Goal: Information Seeking & Learning: Learn about a topic

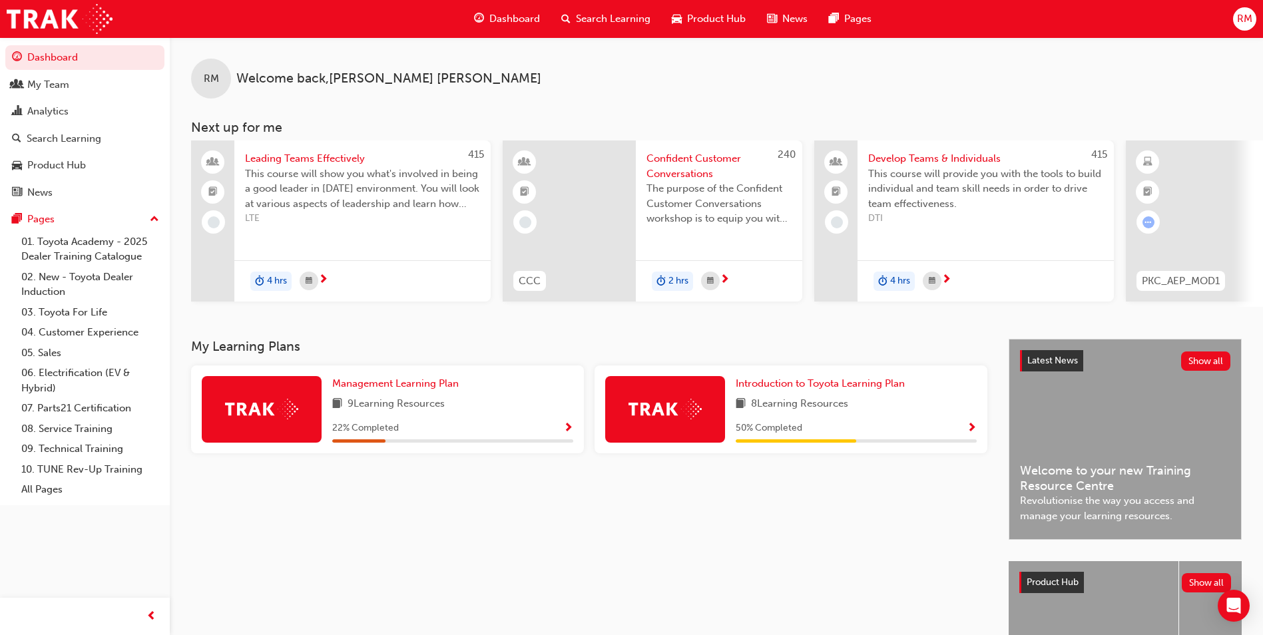
click at [530, 15] on span "Dashboard" at bounding box center [514, 18] width 51 height 15
click at [523, 19] on span "Dashboard" at bounding box center [514, 18] width 51 height 15
click at [583, 18] on span "Search Learning" at bounding box center [613, 18] width 75 height 15
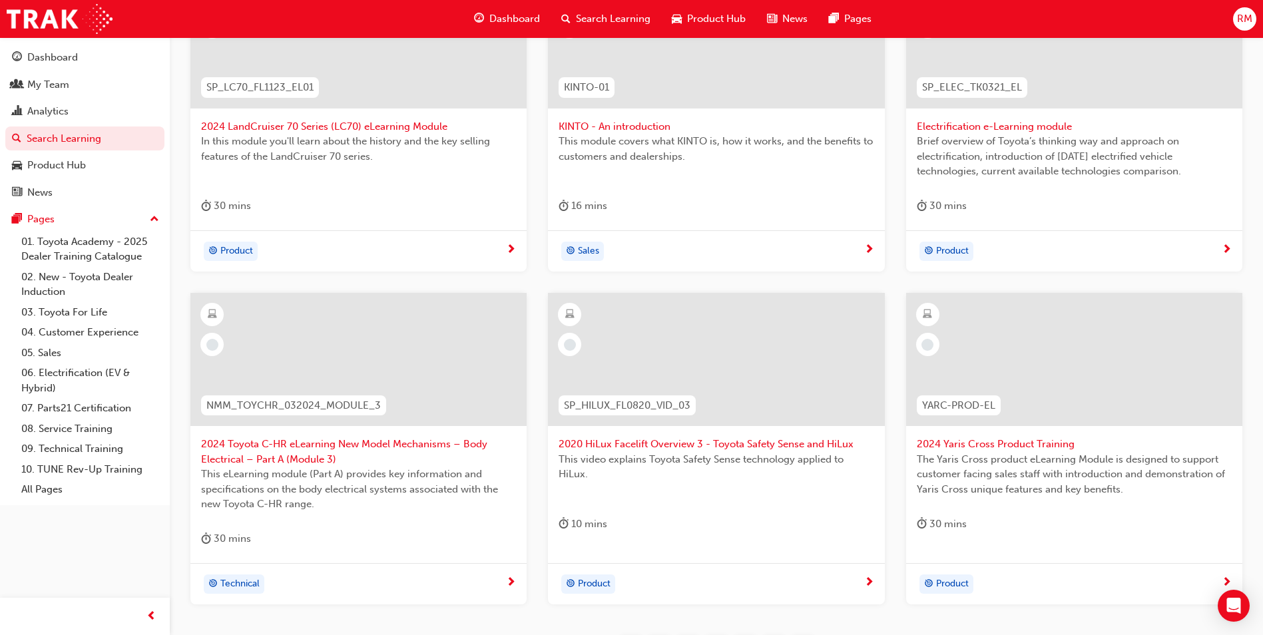
scroll to position [399, 0]
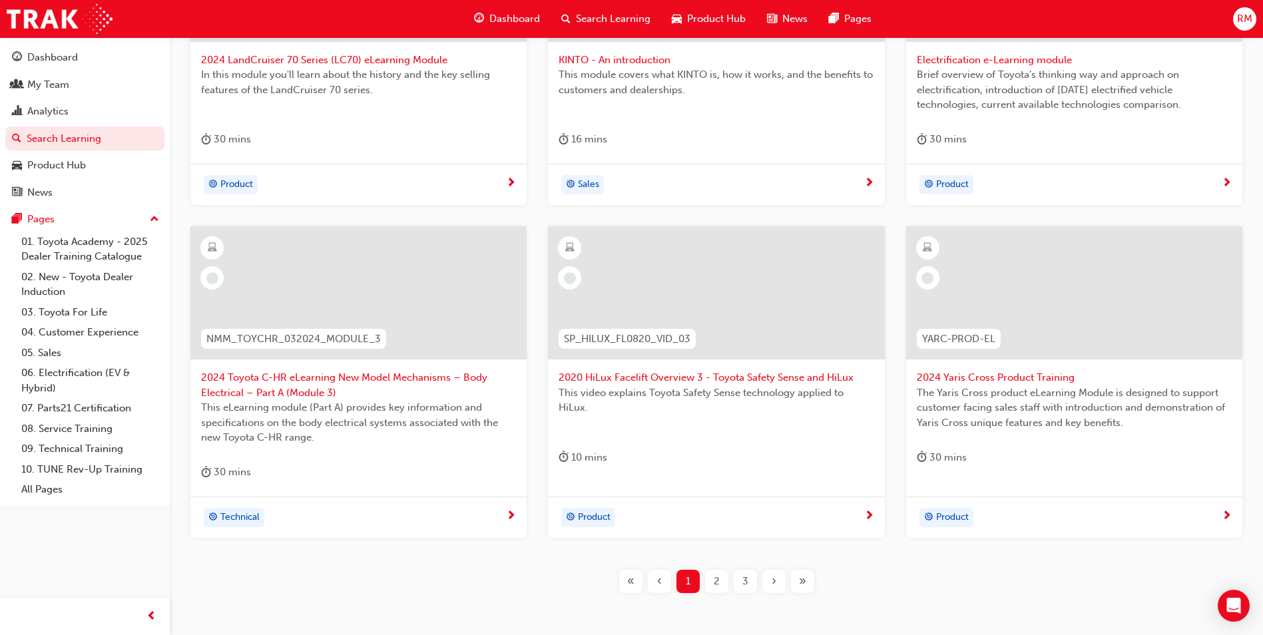
click at [718, 583] on span "2" at bounding box center [717, 581] width 6 height 15
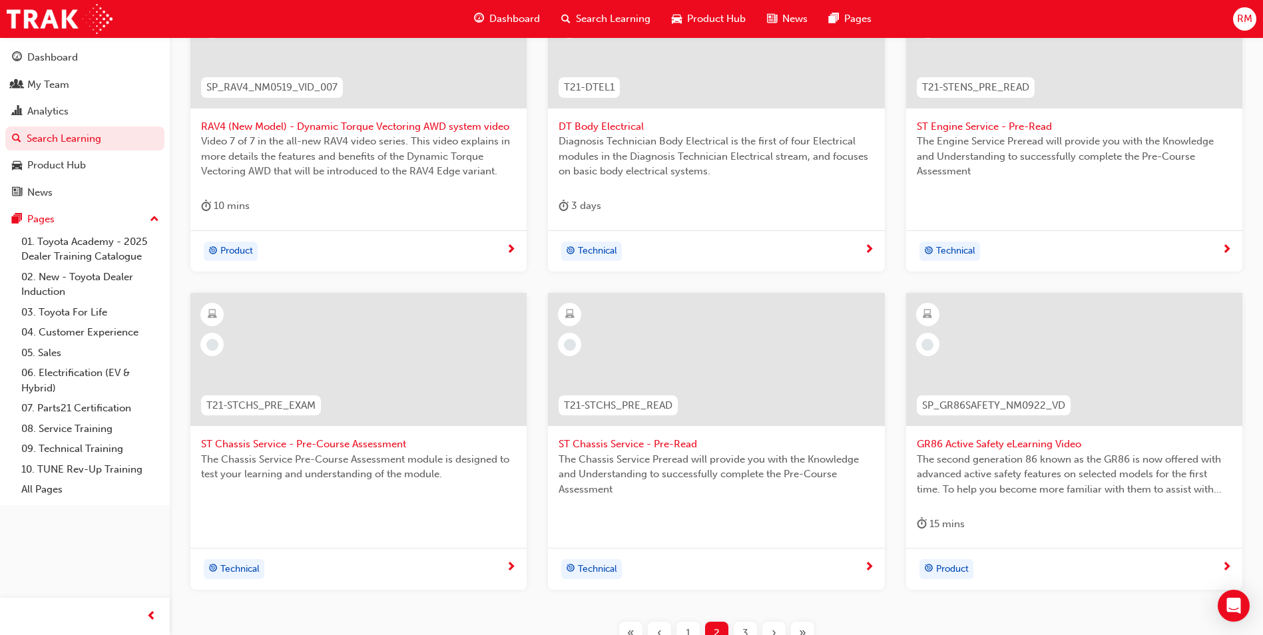
scroll to position [451, 0]
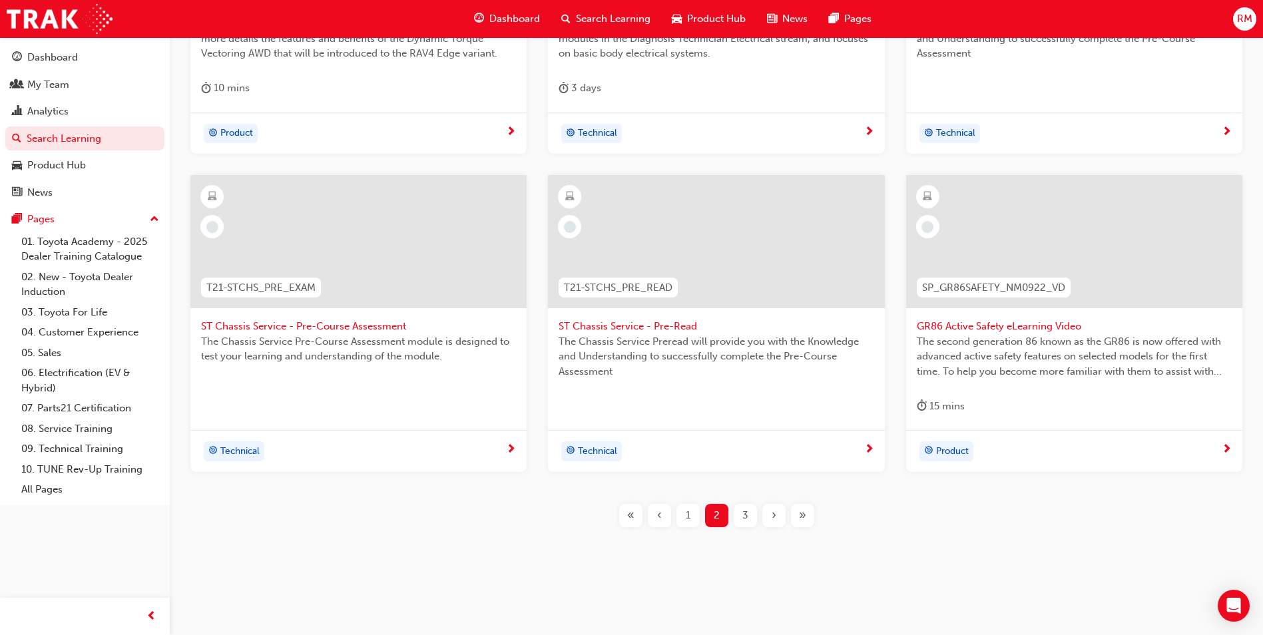
click at [740, 515] on div "3" at bounding box center [745, 515] width 23 height 23
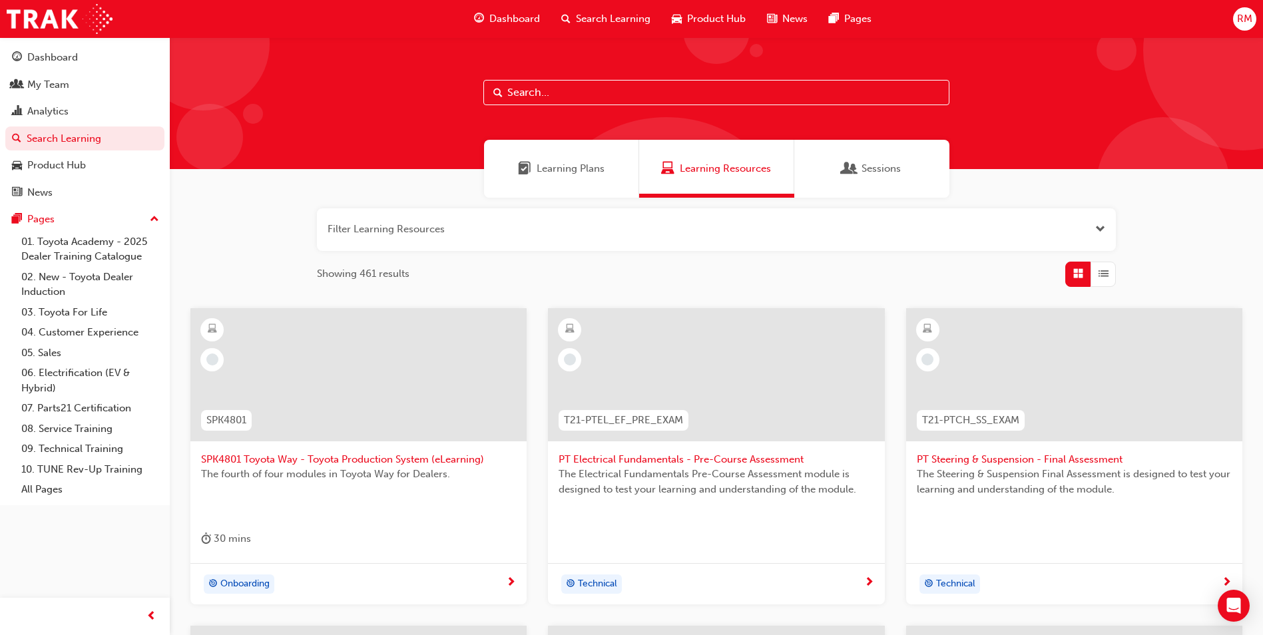
click at [604, 170] on div "Learning Plans" at bounding box center [561, 169] width 155 height 58
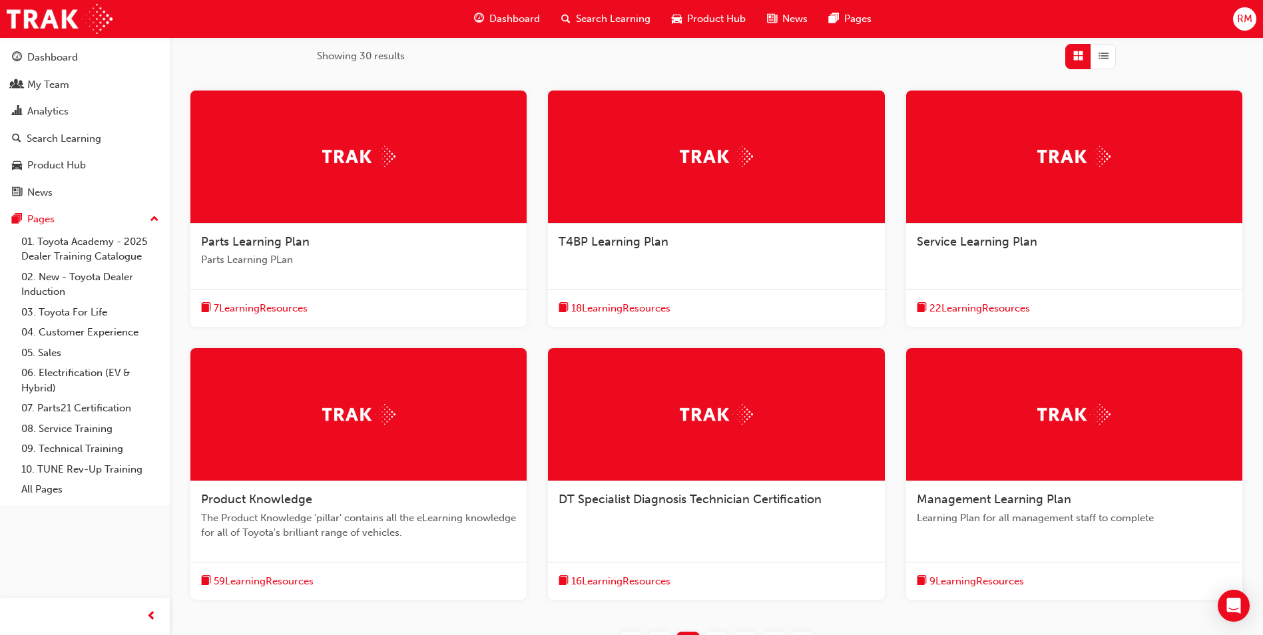
scroll to position [333, 0]
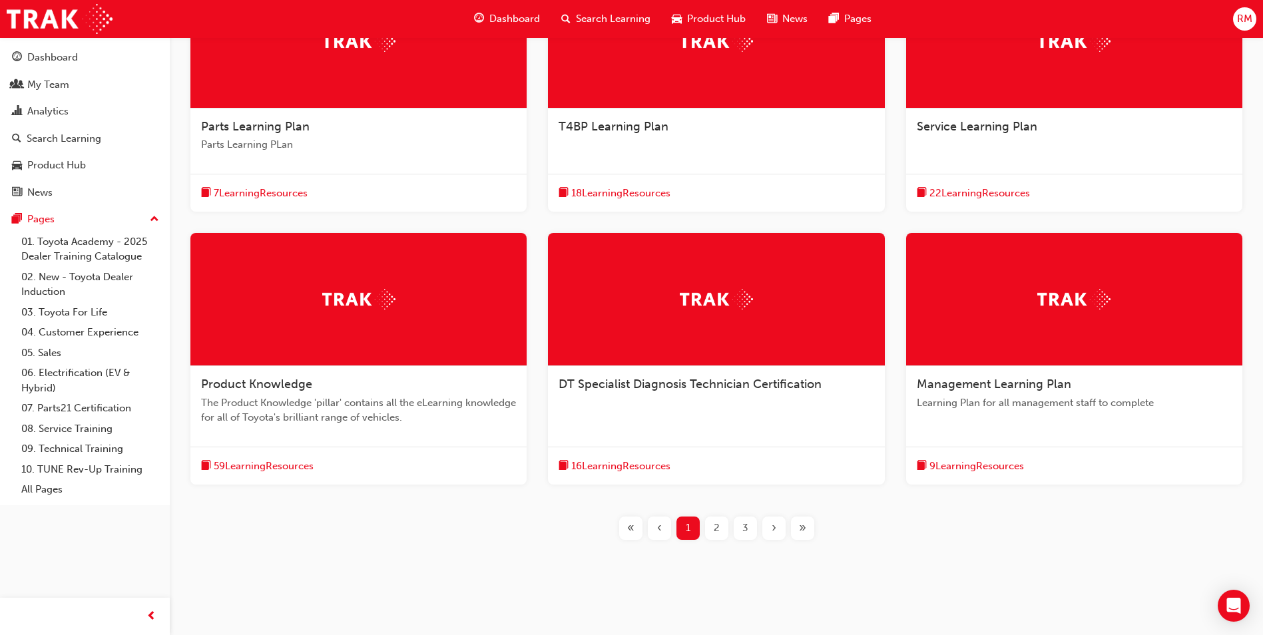
click at [979, 288] on div at bounding box center [1074, 299] width 336 height 133
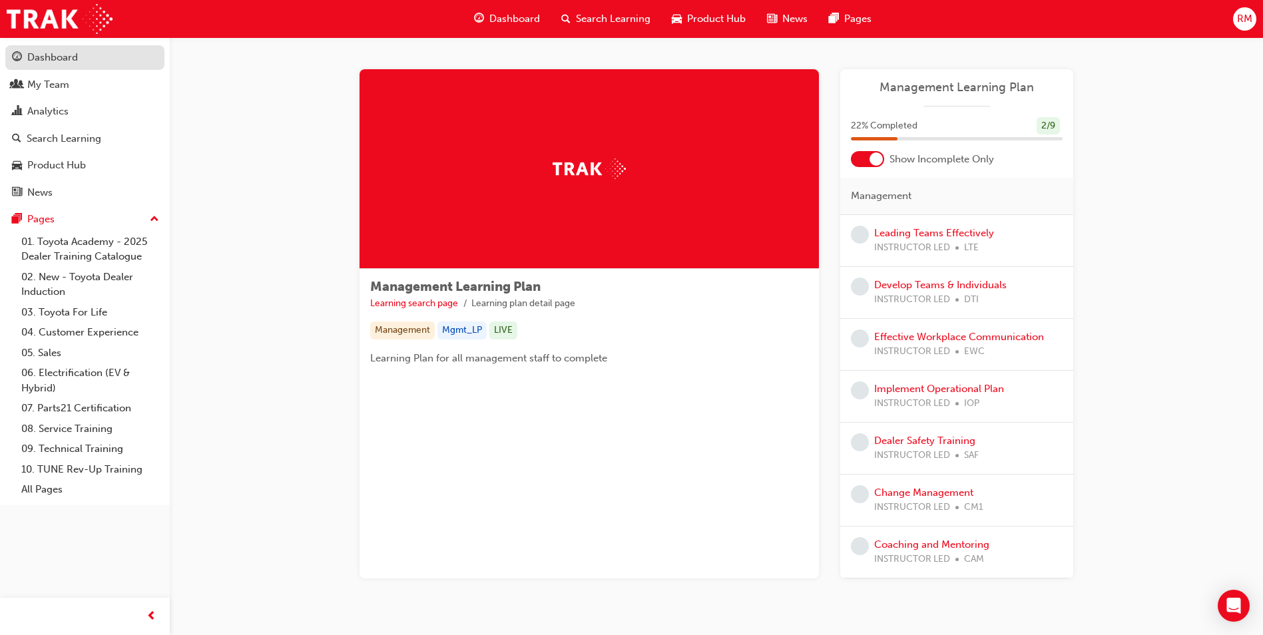
click at [82, 55] on div "Dashboard" at bounding box center [85, 57] width 146 height 17
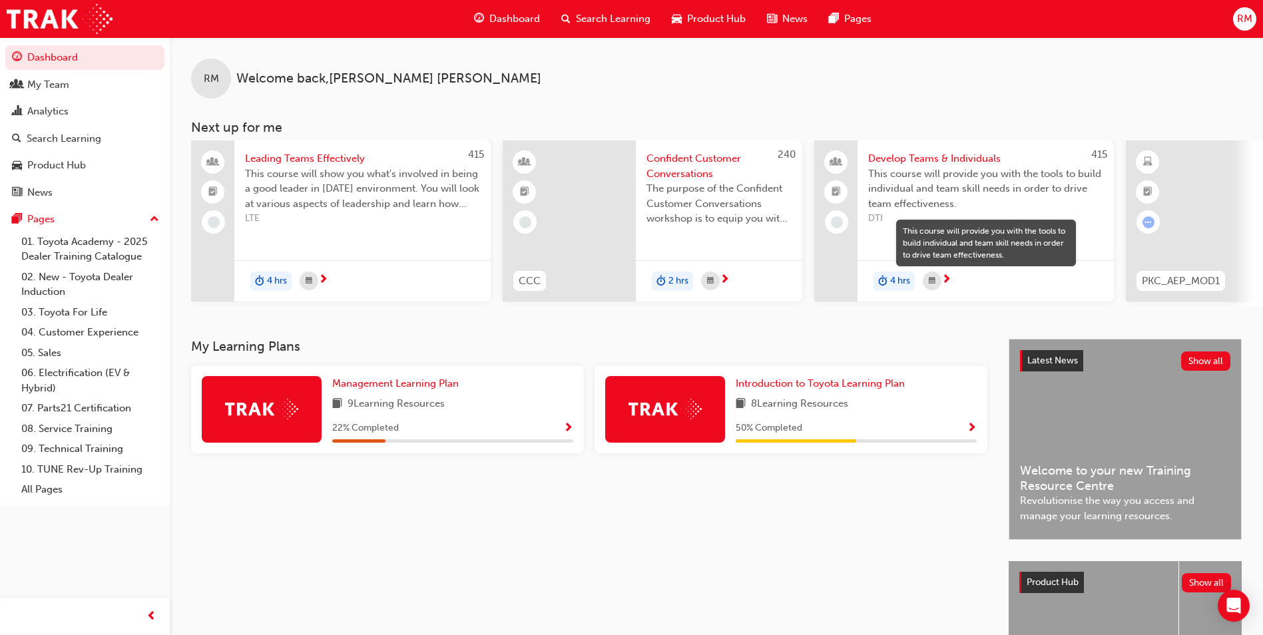
click at [943, 276] on span "next-icon" at bounding box center [946, 280] width 10 height 12
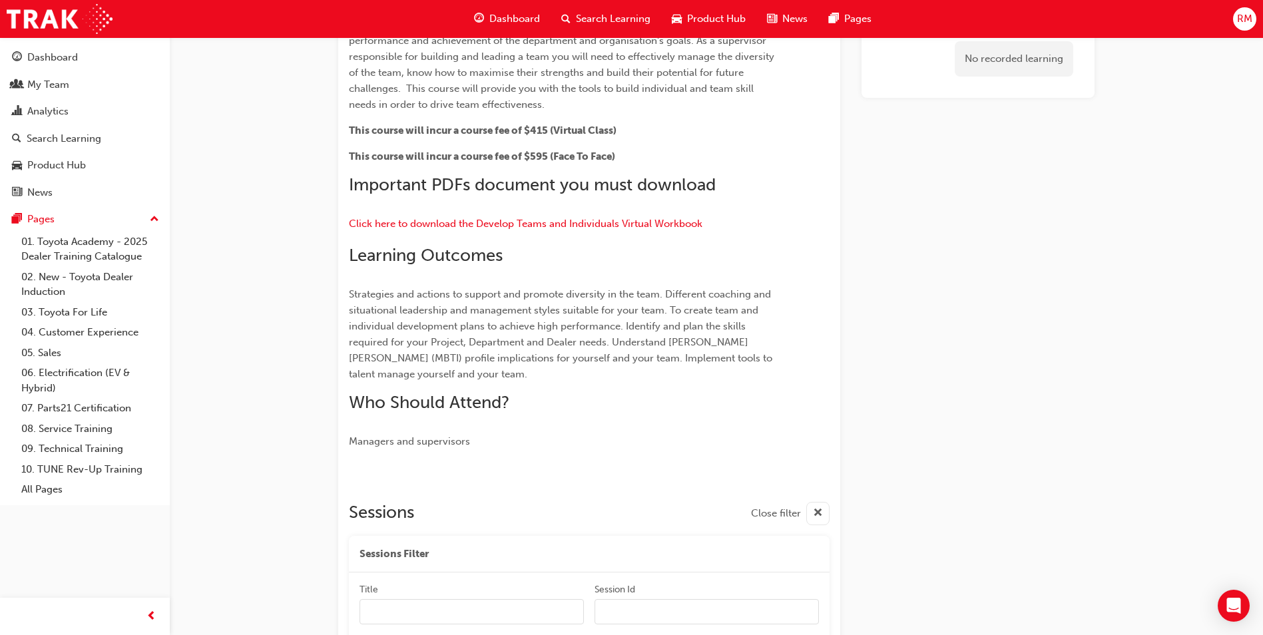
scroll to position [132, 0]
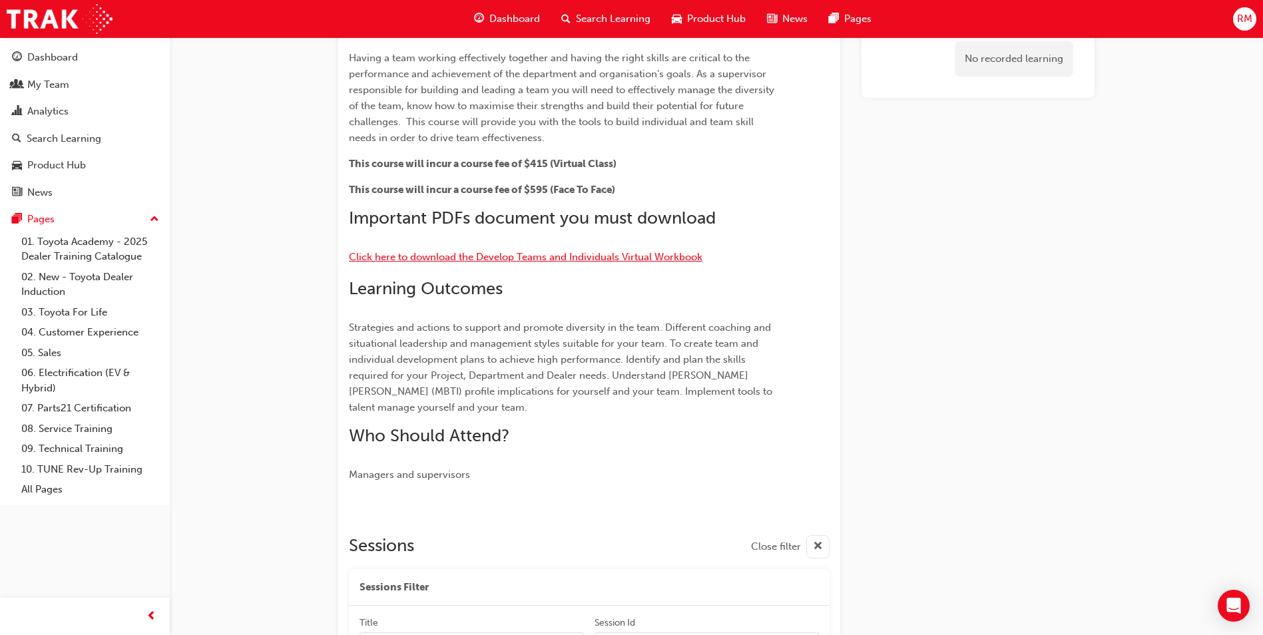
click at [593, 258] on span "Click here to download the Develop Teams and Individuals Virtual Workbook" at bounding box center [526, 257] width 354 height 12
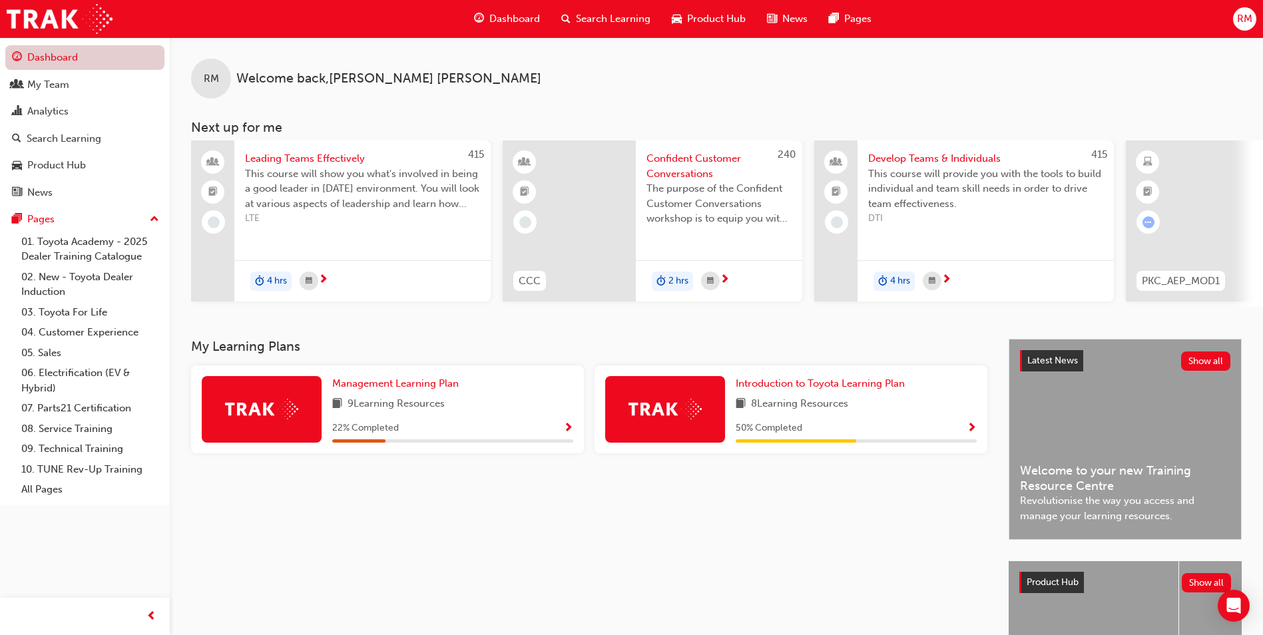
click at [91, 59] on link "Dashboard" at bounding box center [84, 57] width 159 height 25
click at [67, 149] on link "Search Learning" at bounding box center [84, 138] width 159 height 25
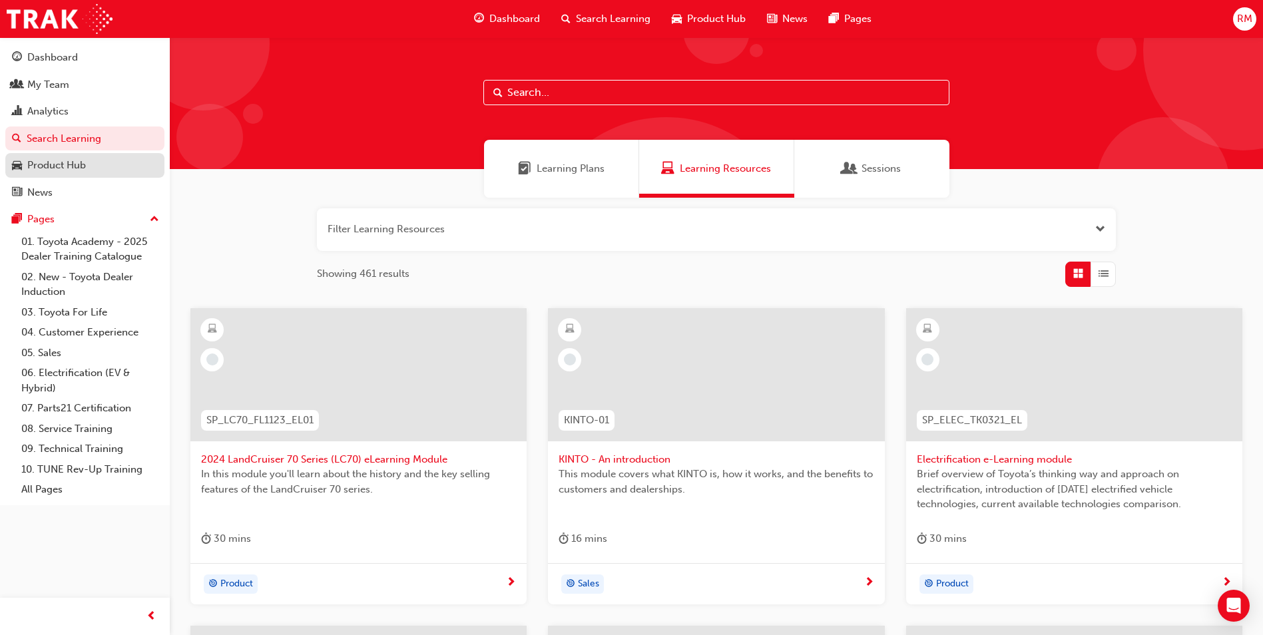
click at [67, 158] on div "Product Hub" at bounding box center [56, 165] width 59 height 15
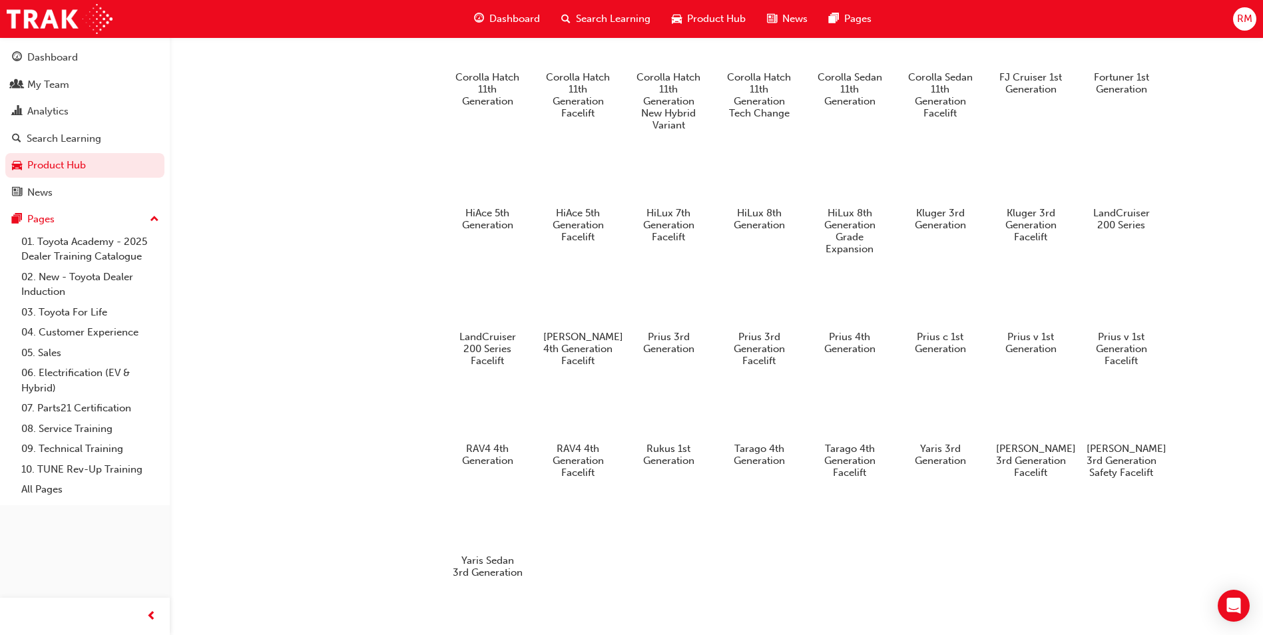
scroll to position [706, 0]
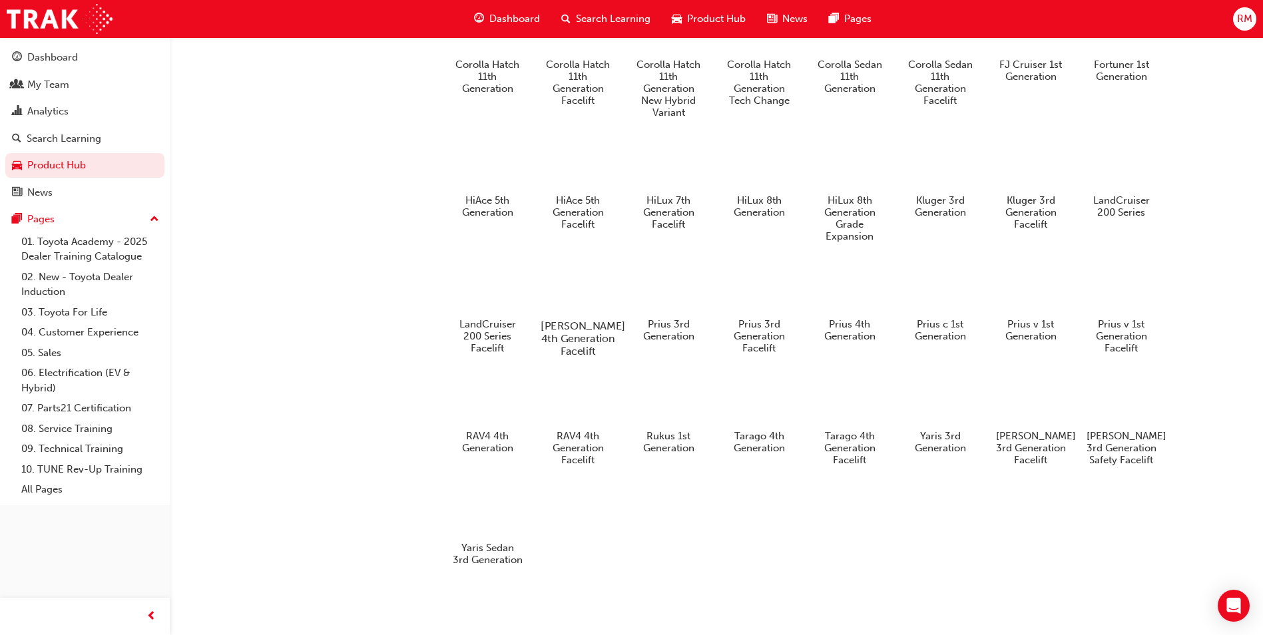
click at [591, 282] on div at bounding box center [578, 286] width 74 height 53
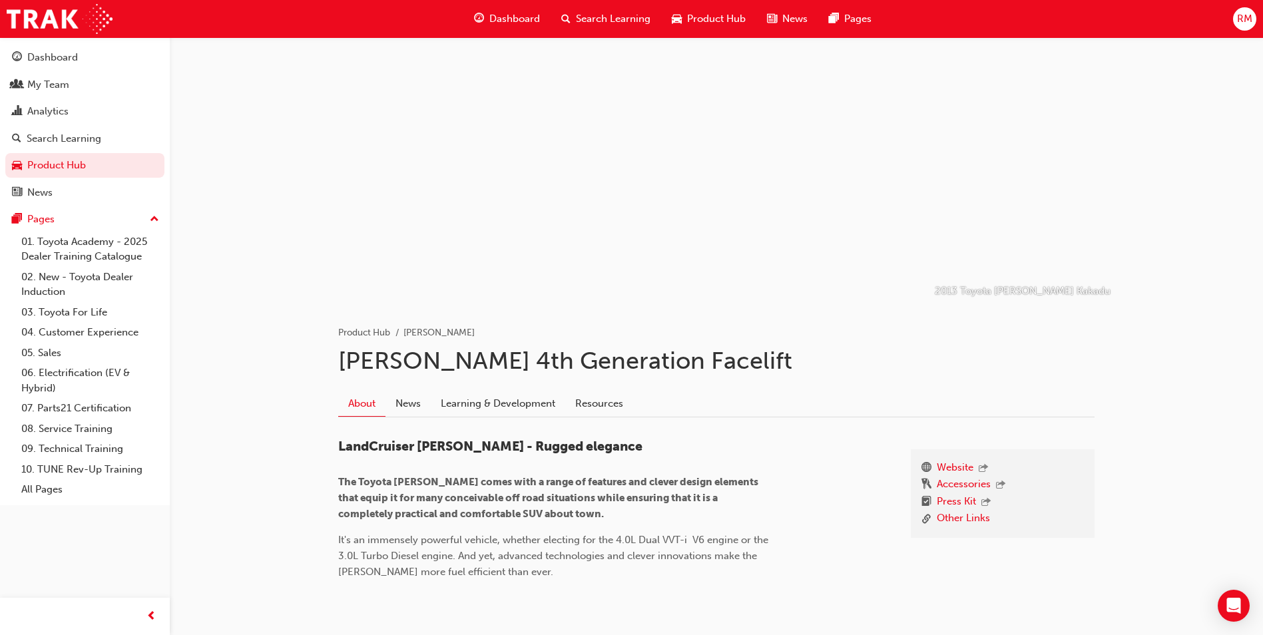
scroll to position [52, 0]
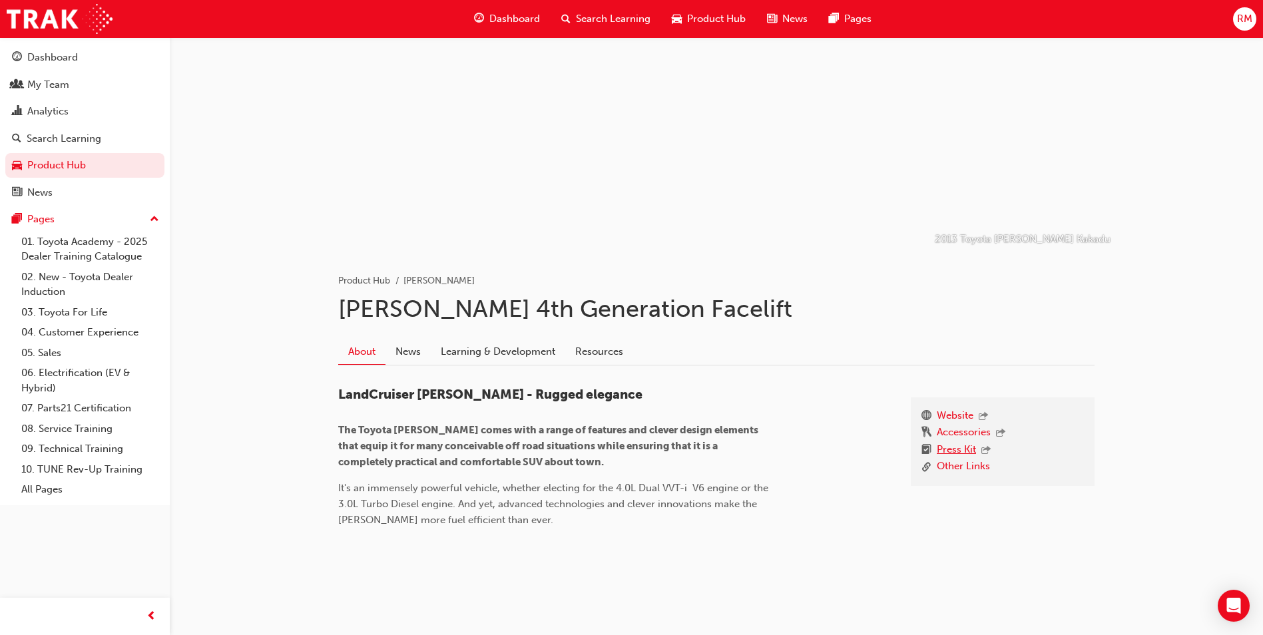
click at [973, 449] on link "Press Kit" at bounding box center [956, 450] width 39 height 17
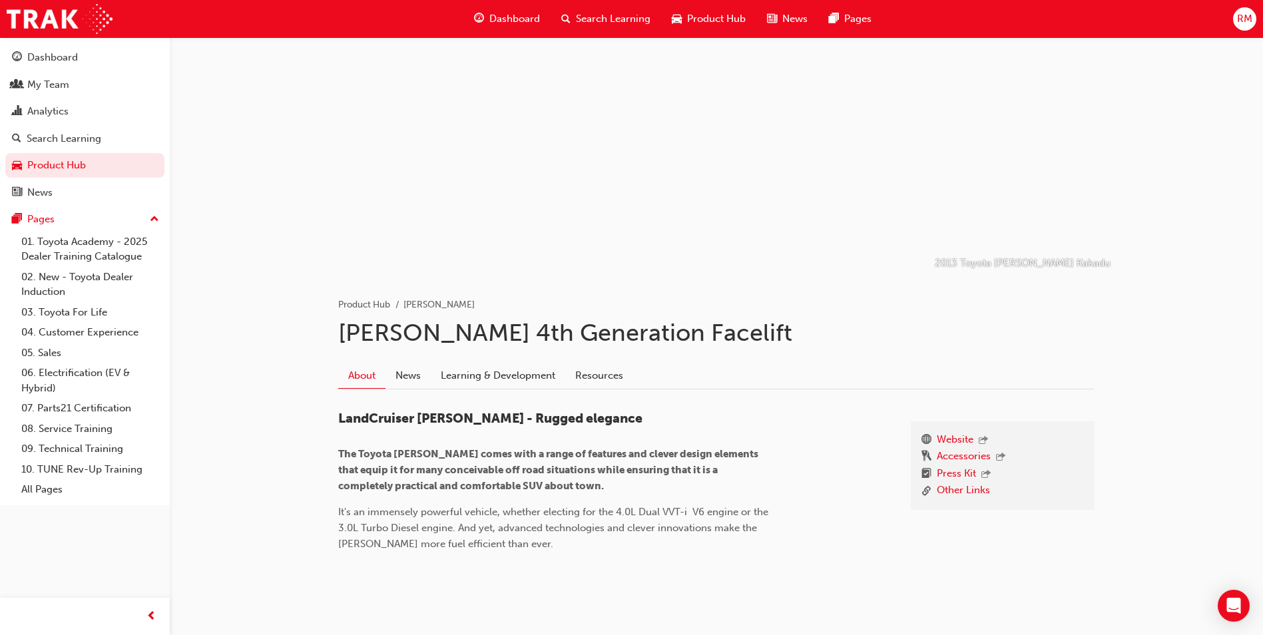
scroll to position [52, 0]
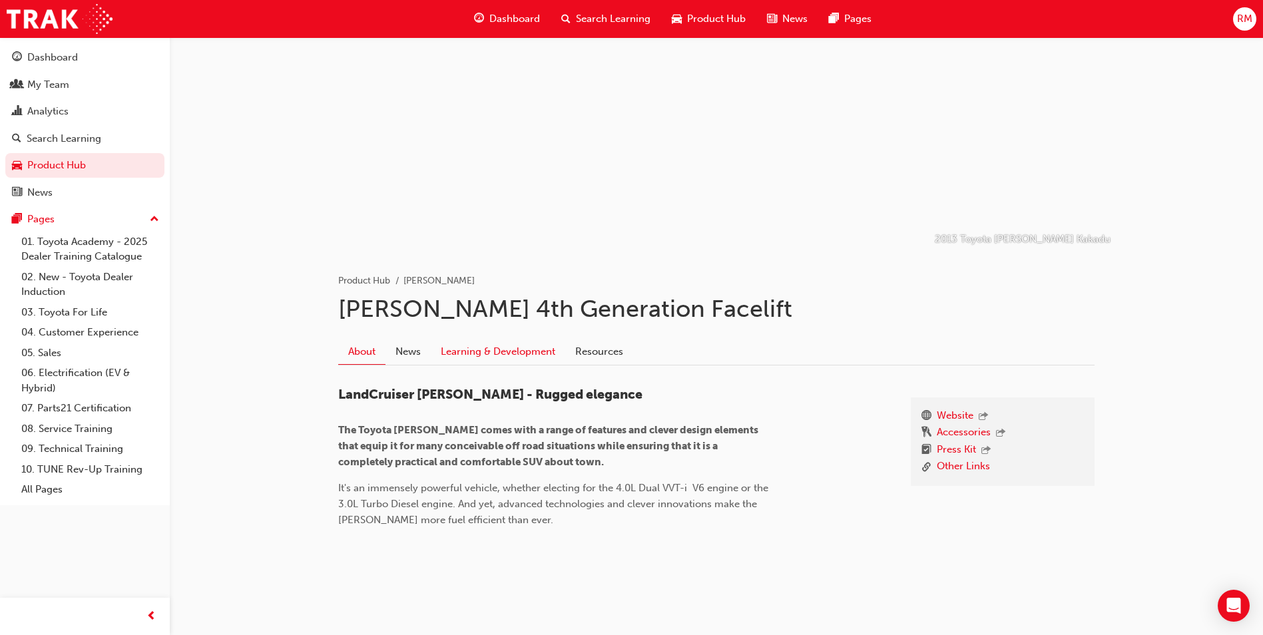
click at [440, 356] on link "Learning & Development" at bounding box center [498, 351] width 134 height 25
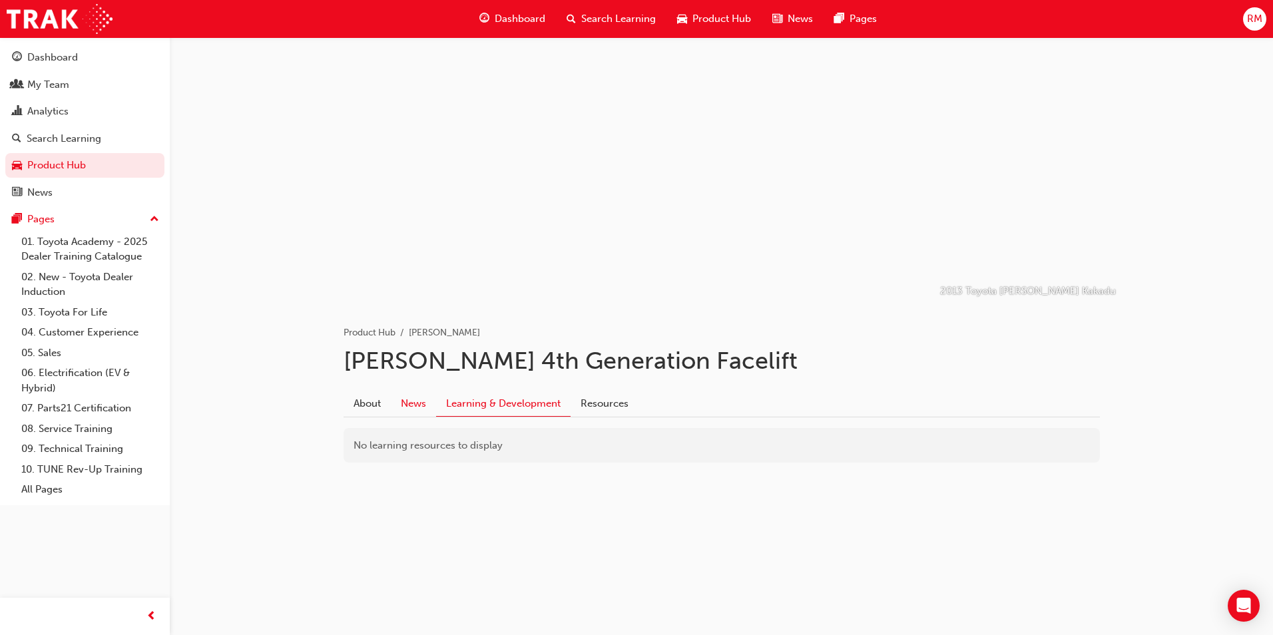
click at [421, 406] on link "News" at bounding box center [413, 403] width 45 height 25
click at [592, 405] on link "Resources" at bounding box center [605, 403] width 68 height 25
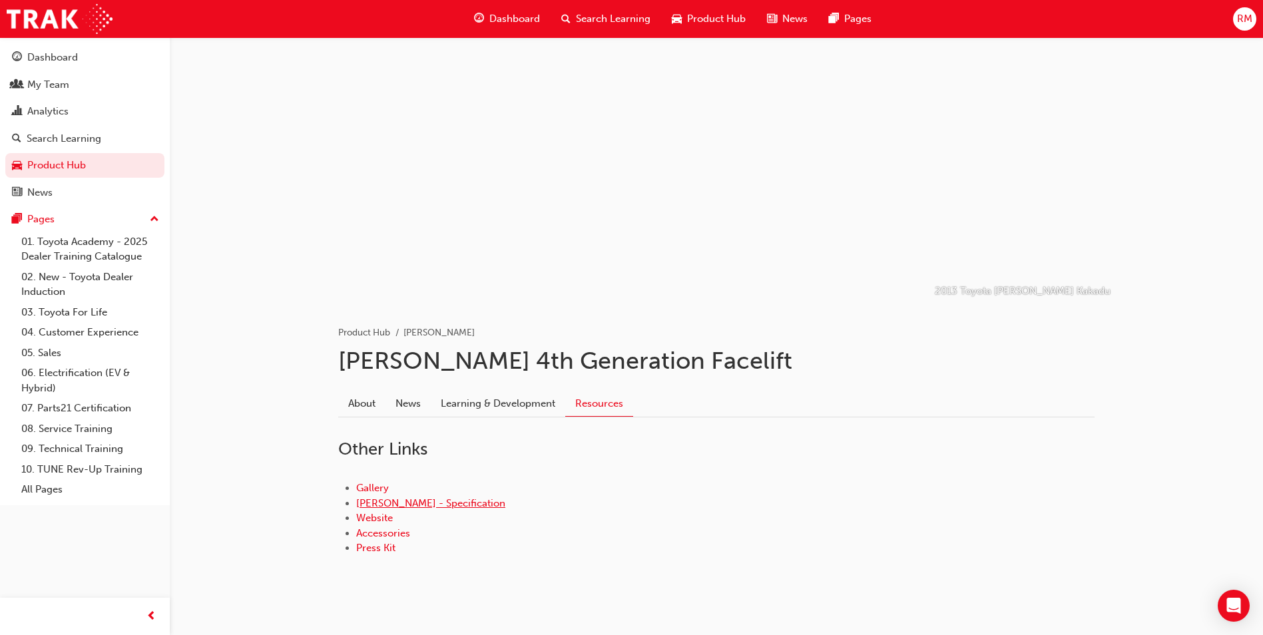
click at [368, 499] on link "[PERSON_NAME] - Specification" at bounding box center [430, 503] width 149 height 12
